Goal: Task Accomplishment & Management: Use online tool/utility

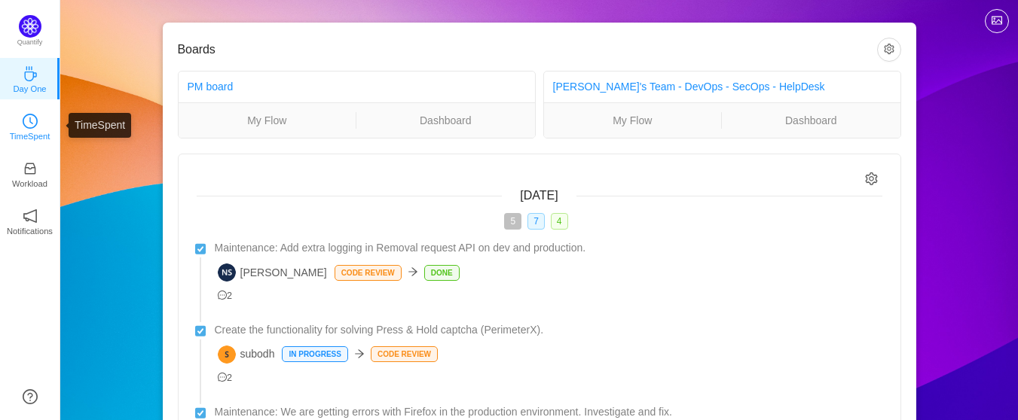
click at [28, 124] on icon "icon: clock-circle" at bounding box center [30, 121] width 15 height 15
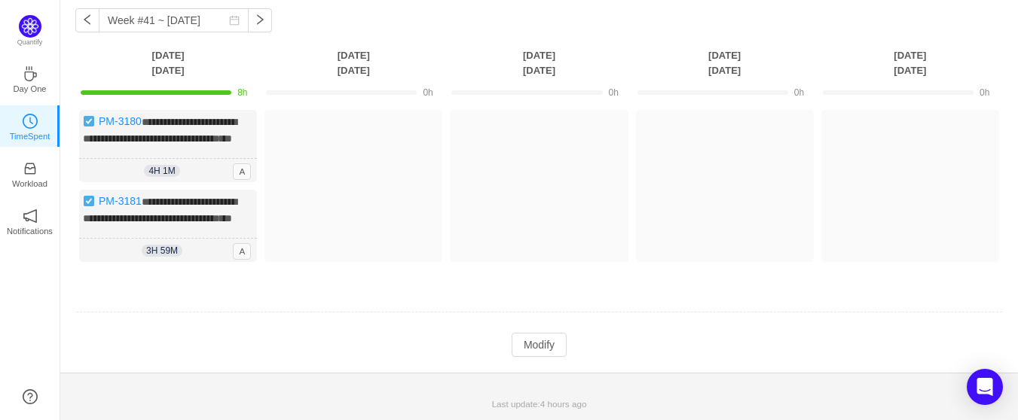
scroll to position [92, 0]
click at [520, 345] on button "Modify" at bounding box center [539, 345] width 55 height 24
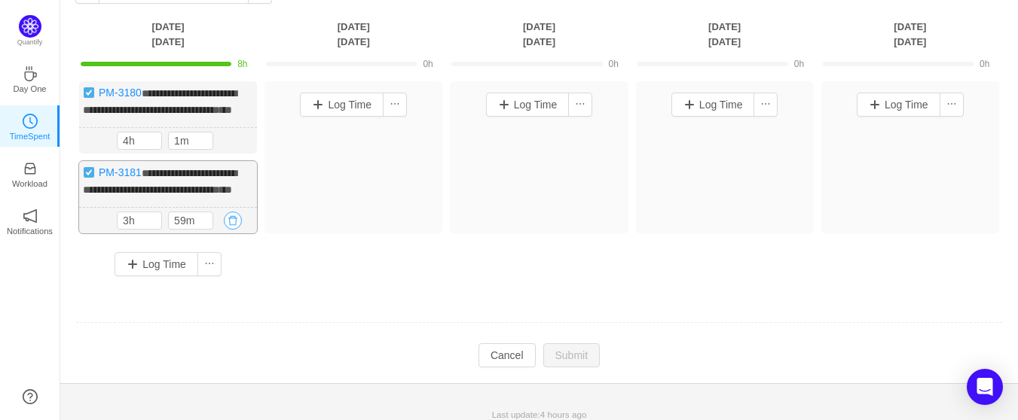
click at [230, 230] on button "button" at bounding box center [233, 221] width 18 height 18
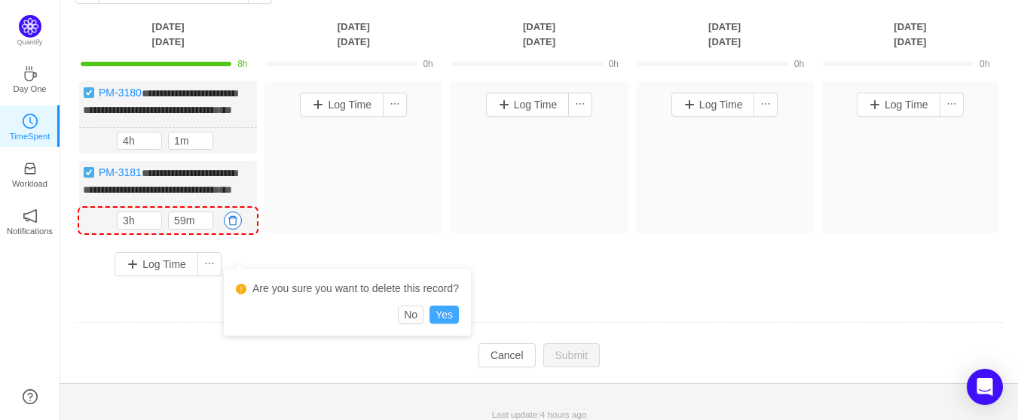
click at [447, 313] on button "Yes" at bounding box center [443, 315] width 29 height 18
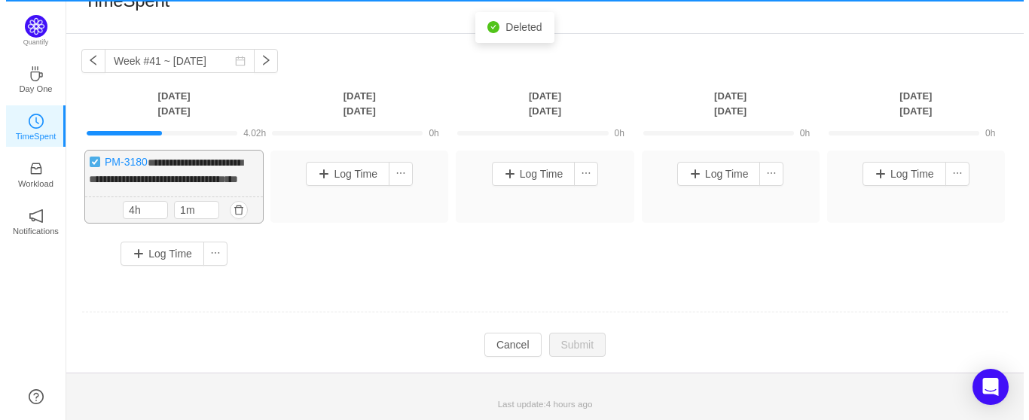
scroll to position [37, 0]
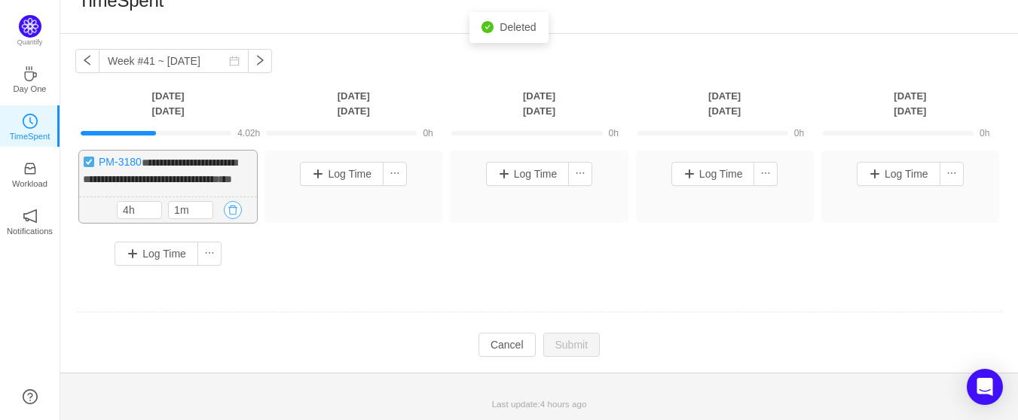
click at [231, 209] on button "button" at bounding box center [233, 210] width 18 height 18
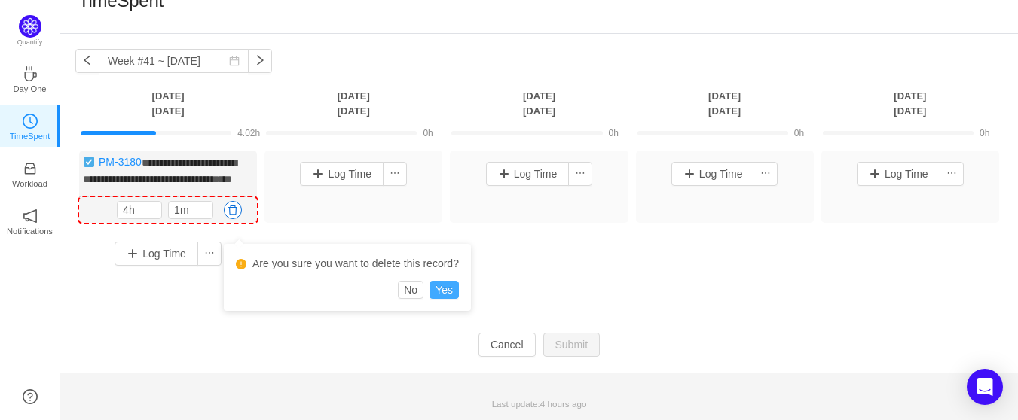
click at [441, 281] on button "Yes" at bounding box center [443, 290] width 29 height 18
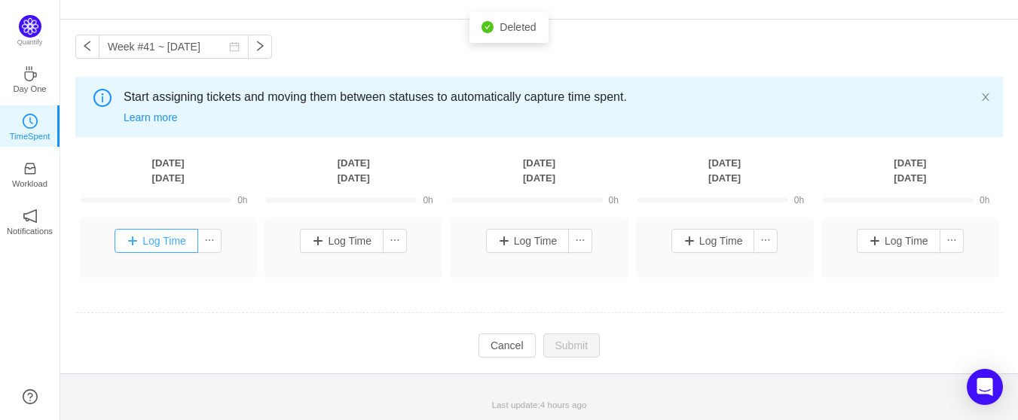
click at [159, 243] on button "Log Time" at bounding box center [157, 241] width 84 height 24
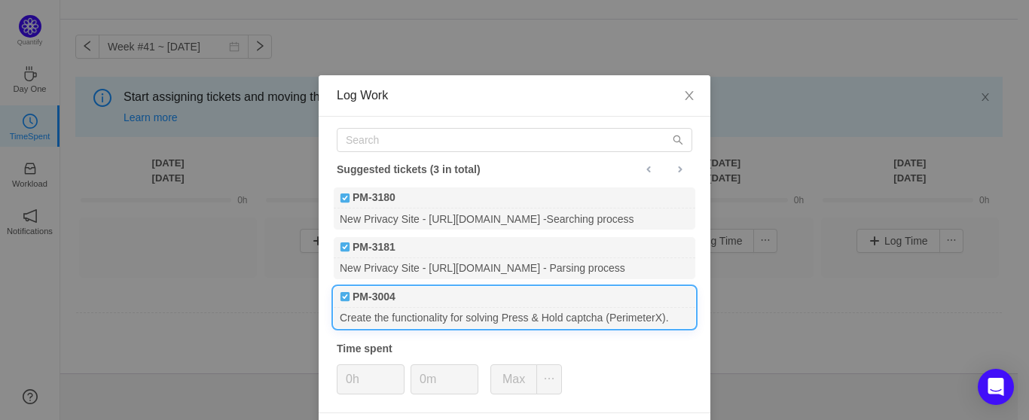
click at [387, 308] on div "Create the functionality for solving Press & Hold captcha (PerimeterX)." at bounding box center [515, 318] width 362 height 20
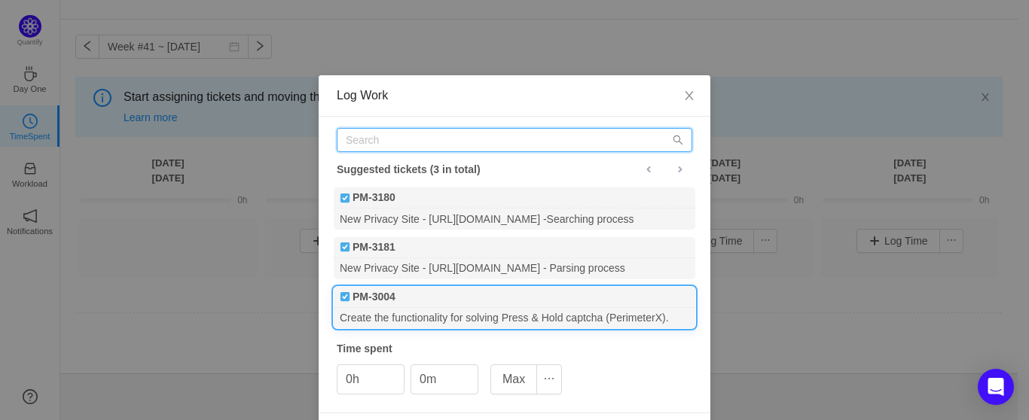
click at [386, 139] on input "text" at bounding box center [515, 140] width 356 height 24
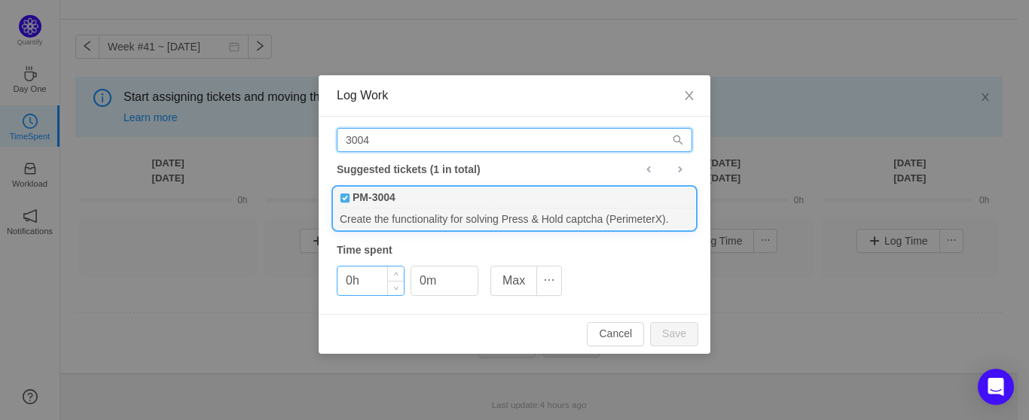
type input "3004"
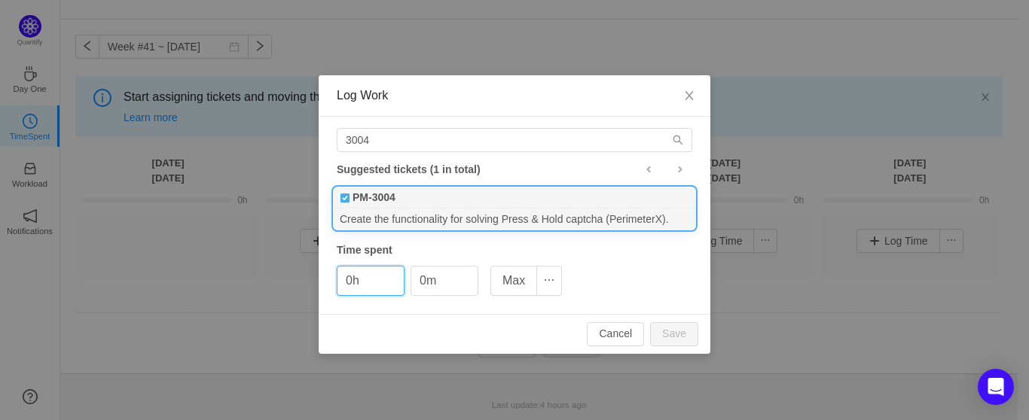
drag, startPoint x: 371, startPoint y: 284, endPoint x: 320, endPoint y: 284, distance: 51.2
click at [320, 284] on div "3004 Suggested tickets (1 in total) PM-3004 Create the functionality for solvin…" at bounding box center [515, 215] width 392 height 197
click at [466, 203] on div "PM-3004" at bounding box center [515, 198] width 362 height 21
click at [676, 331] on button "Save" at bounding box center [674, 334] width 48 height 24
type input "0h"
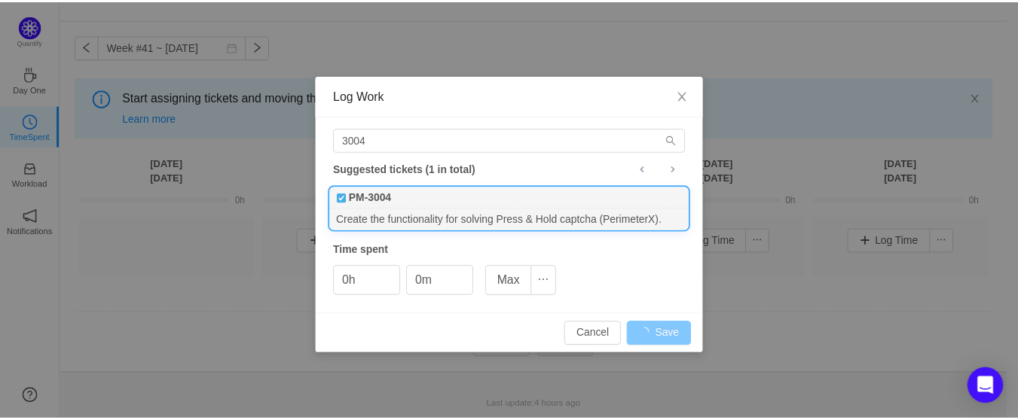
scroll to position [0, 0]
